Goal: Information Seeking & Learning: Learn about a topic

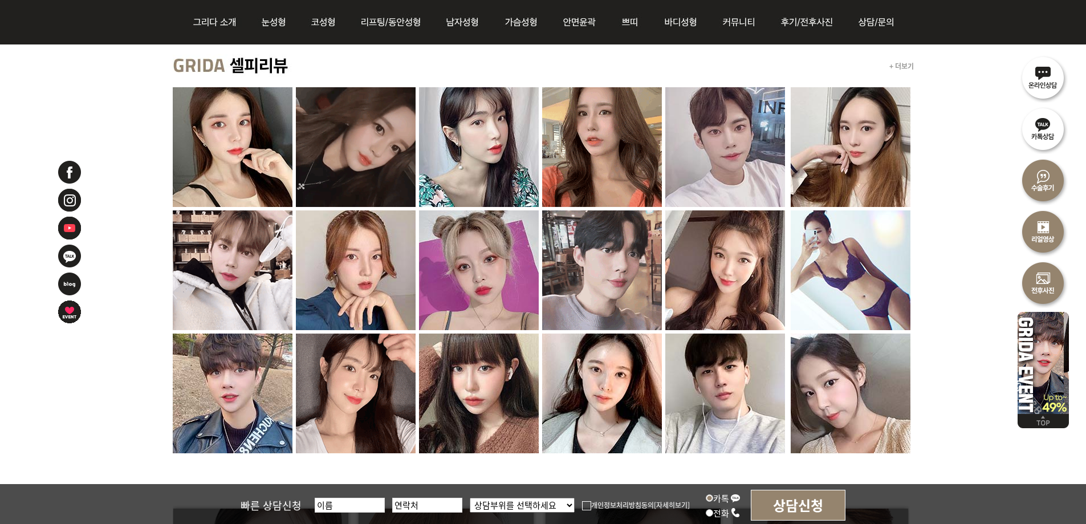
scroll to position [1140, 0]
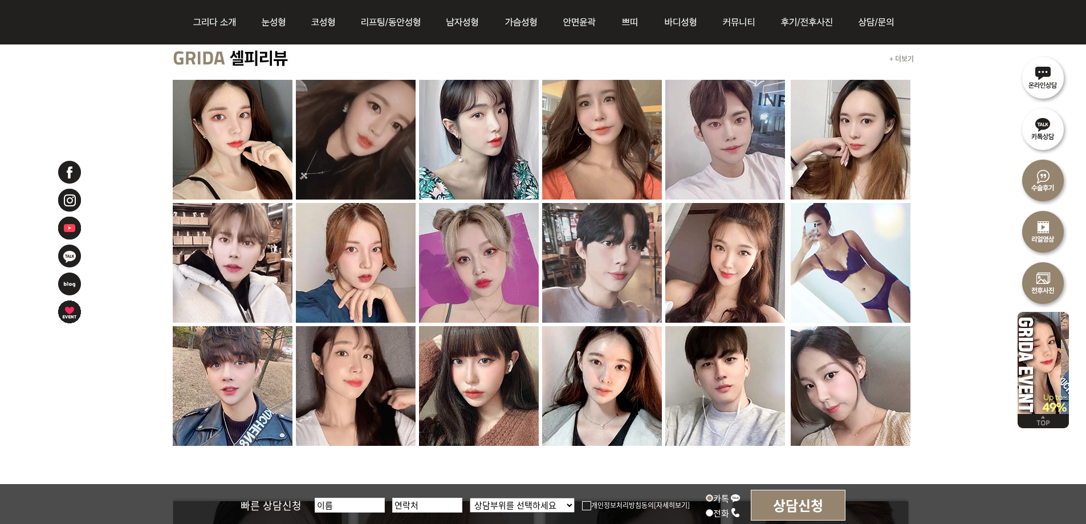
click at [537, 270] on img at bounding box center [850, 263] width 120 height 120
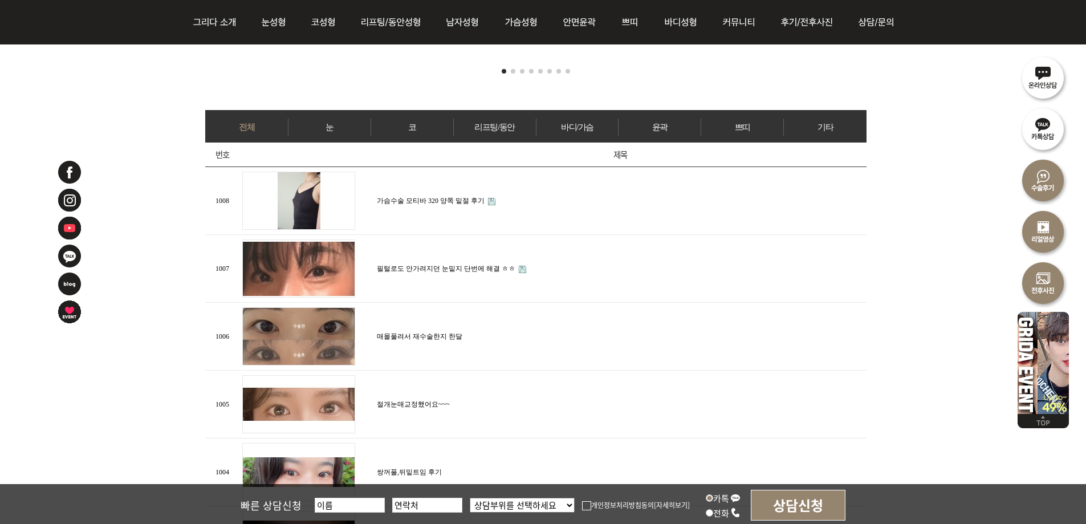
scroll to position [456, 0]
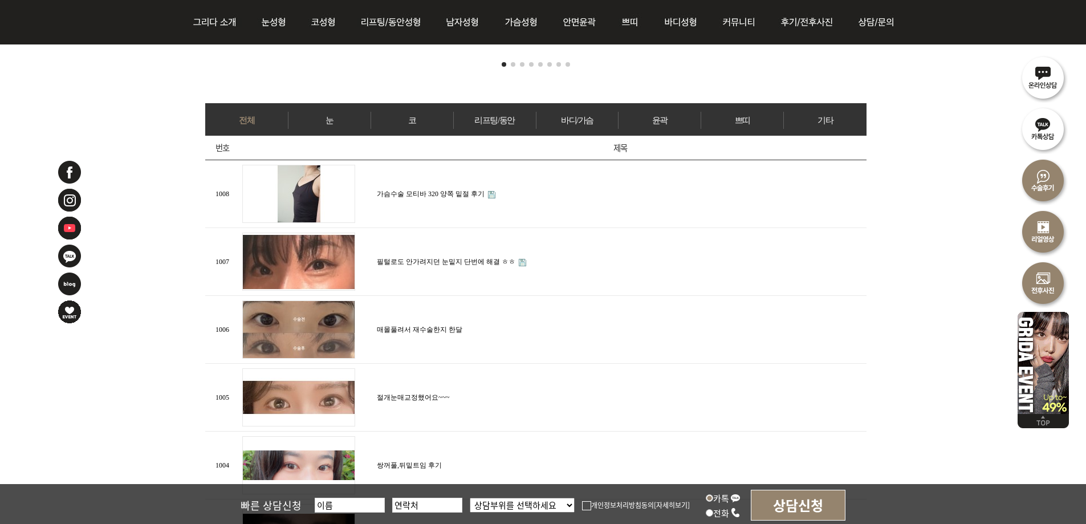
click at [434, 191] on link "가슴수술 모티바 320 양쪽 밑절 후기" at bounding box center [431, 194] width 108 height 8
